Goal: Task Accomplishment & Management: Manage account settings

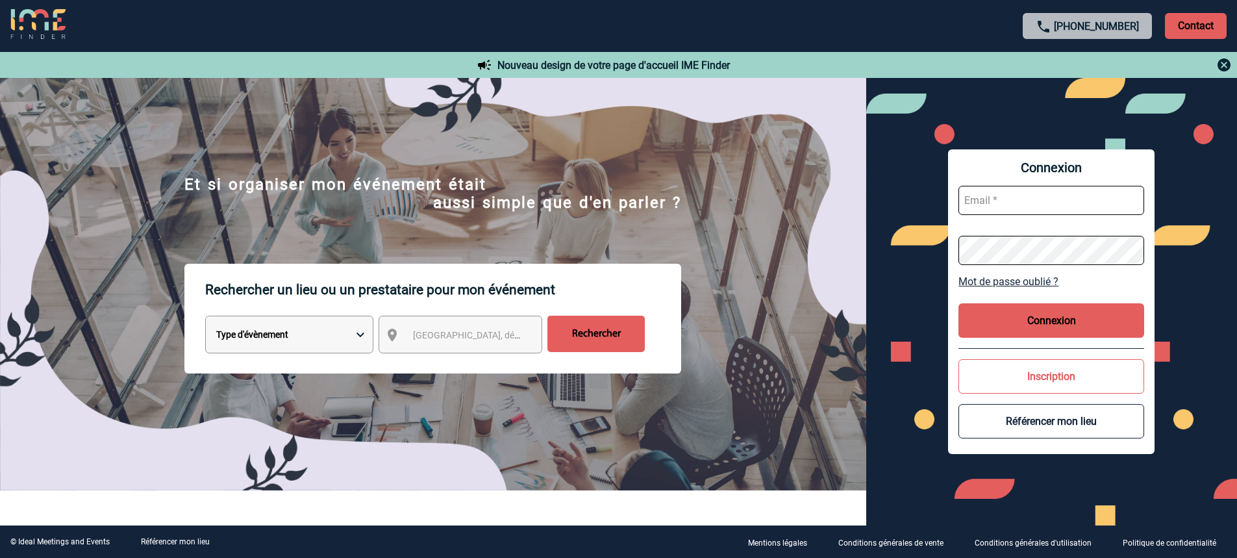
click at [1055, 205] on input "text" at bounding box center [1051, 200] width 186 height 29
type input "[PERSON_NAME][EMAIL_ADDRESS][DOMAIN_NAME]"
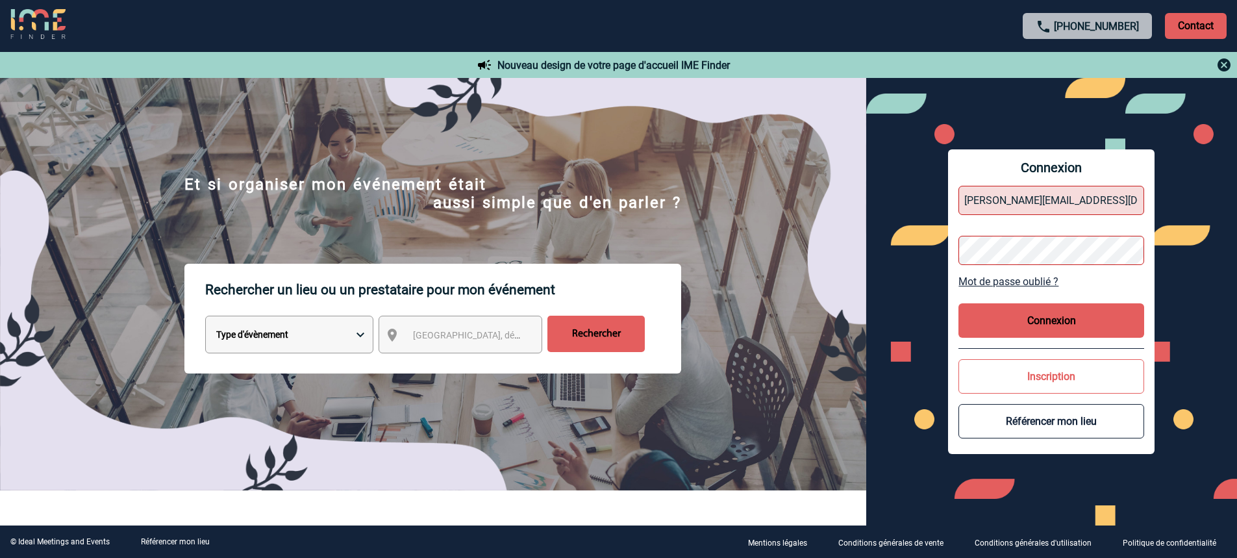
click at [1004, 281] on link "Mot de passe oublié ?" at bounding box center [1051, 281] width 186 height 12
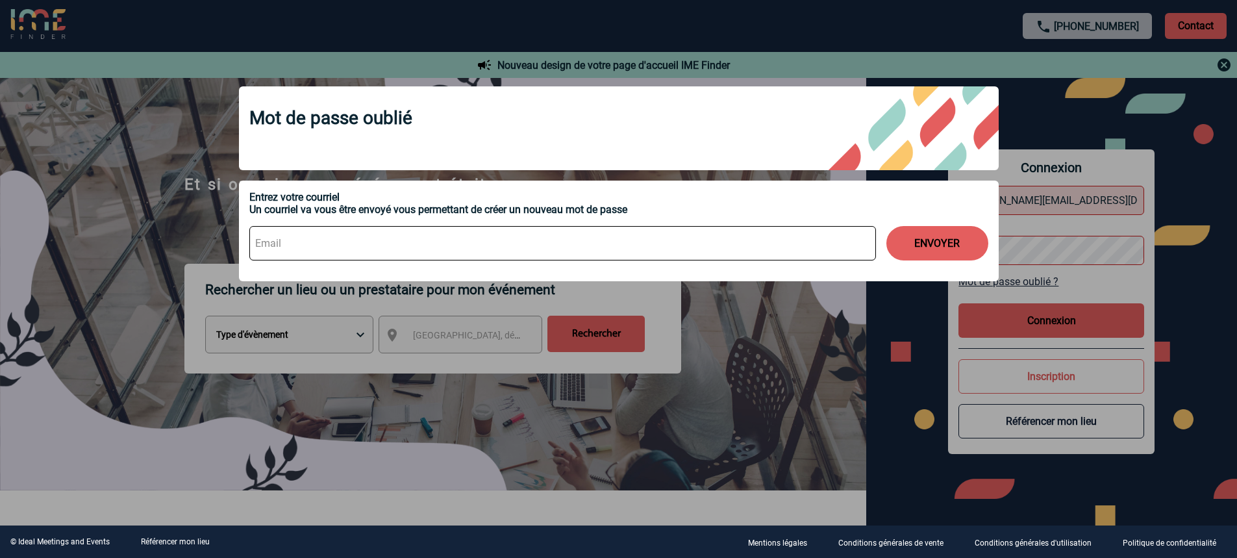
click at [1083, 111] on div at bounding box center [618, 279] width 1237 height 558
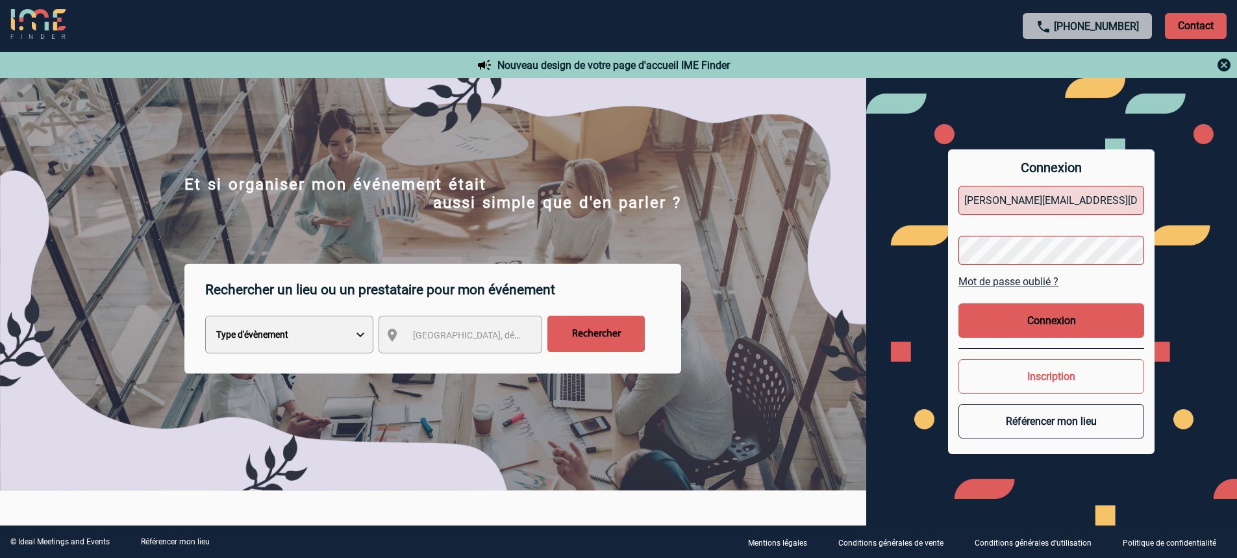
click at [1050, 246] on body "[PHONE_NUMBER] Contact Contact Nouveau design de votre page d'accueil IME Finde…" at bounding box center [618, 279] width 1237 height 558
drag, startPoint x: 1050, startPoint y: 246, endPoint x: 872, endPoint y: 246, distance: 177.9
click at [872, 246] on div "Connexion [PERSON_NAME][EMAIL_ADDRESS][DOMAIN_NAME] Mot de passe oublié ? Conne…" at bounding box center [1051, 301] width 371 height 447
click at [1061, 321] on button "Connexion" at bounding box center [1051, 320] width 186 height 34
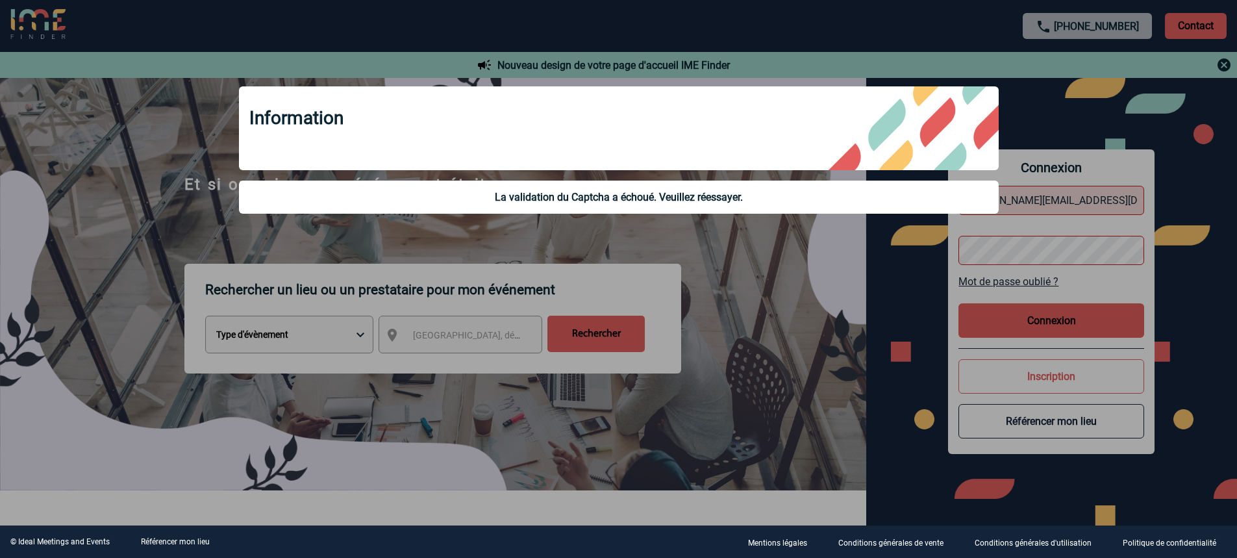
click at [826, 276] on div at bounding box center [618, 279] width 1237 height 558
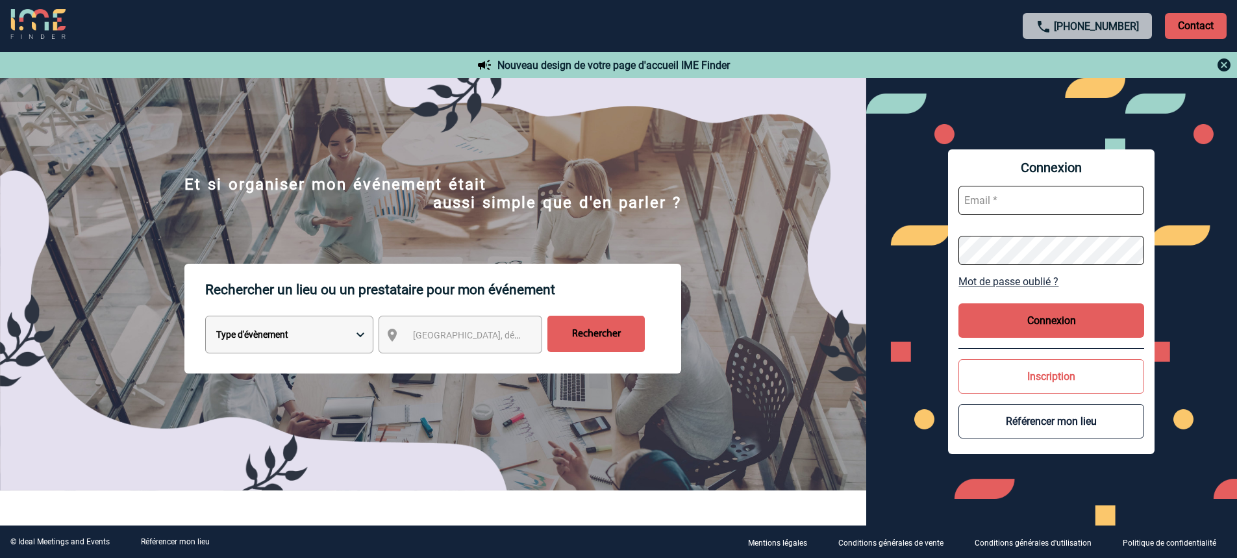
click at [993, 208] on input "text" at bounding box center [1051, 200] width 186 height 29
type input "[PERSON_NAME][EMAIL_ADDRESS][DOMAIN_NAME]"
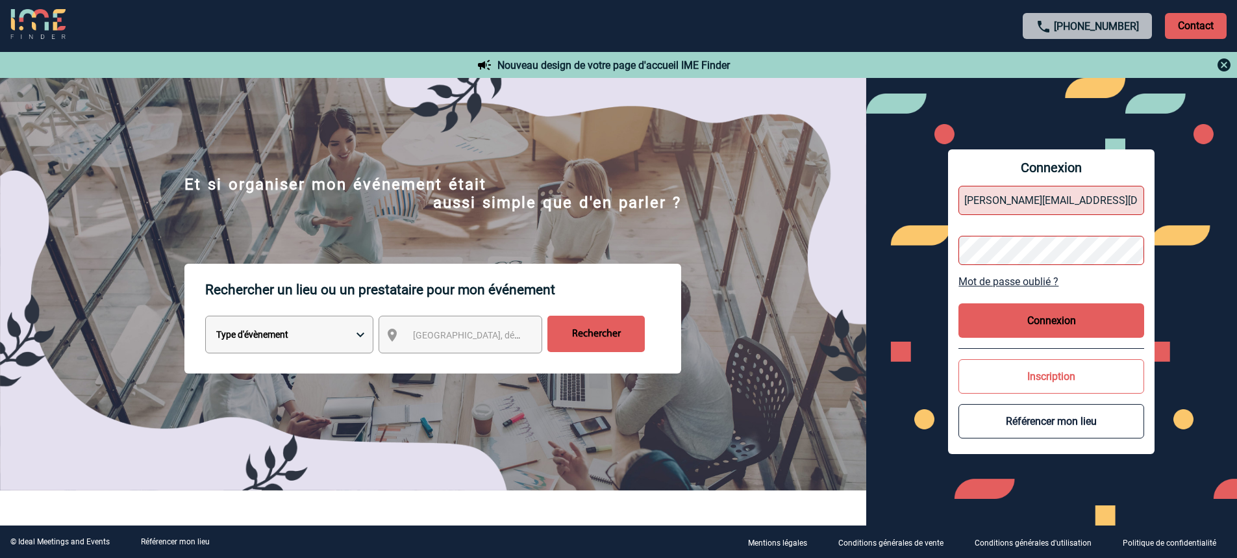
click at [1038, 286] on link "Mot de passe oublié ?" at bounding box center [1051, 281] width 186 height 12
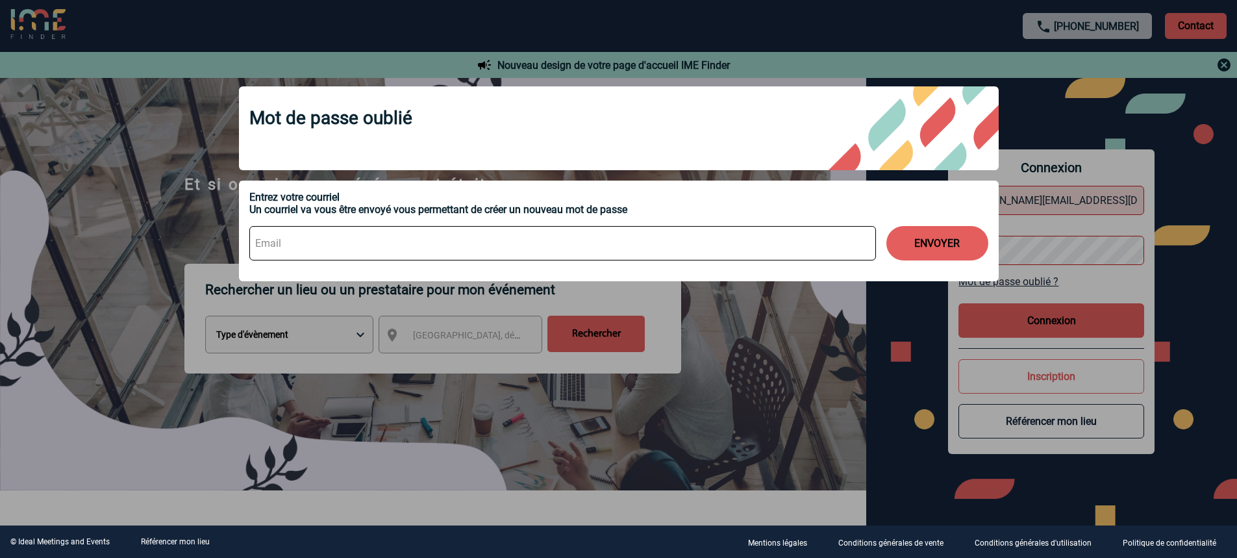
click at [335, 239] on input at bounding box center [562, 243] width 626 height 34
type input "[PERSON_NAME][EMAIL_ADDRESS][DOMAIN_NAME]"
click at [934, 251] on button "ENVOYER" at bounding box center [937, 243] width 102 height 34
